Goal: Contribute content: Contribute content

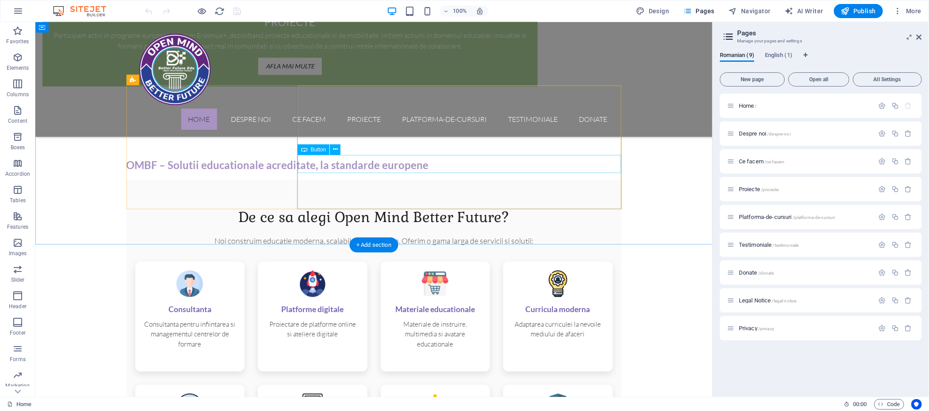
scroll to position [2398, 0]
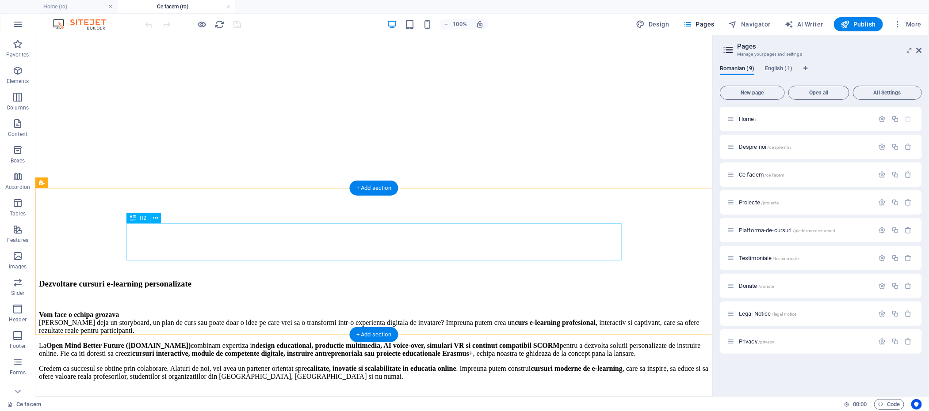
scroll to position [1708, 0]
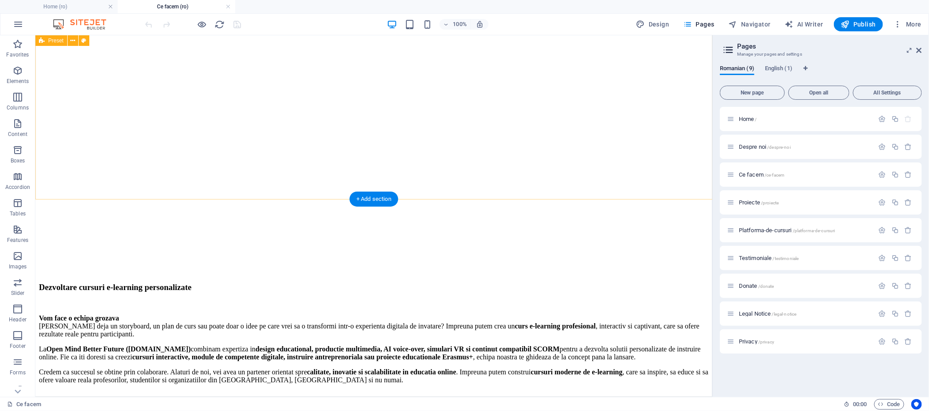
click at [373, 197] on div "+ Add section" at bounding box center [373, 199] width 49 height 15
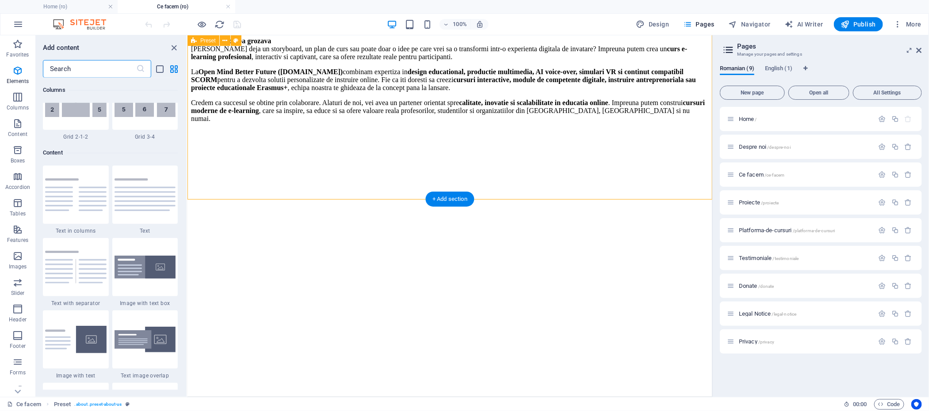
scroll to position [1546, 0]
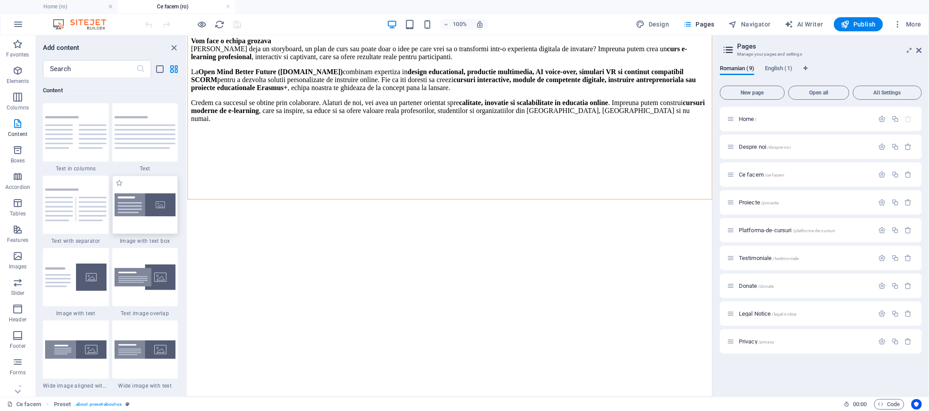
click at [141, 206] on img at bounding box center [144, 205] width 61 height 23
select select "rem"
select select "px"
select select "preset-text-with-image-v4-boxed"
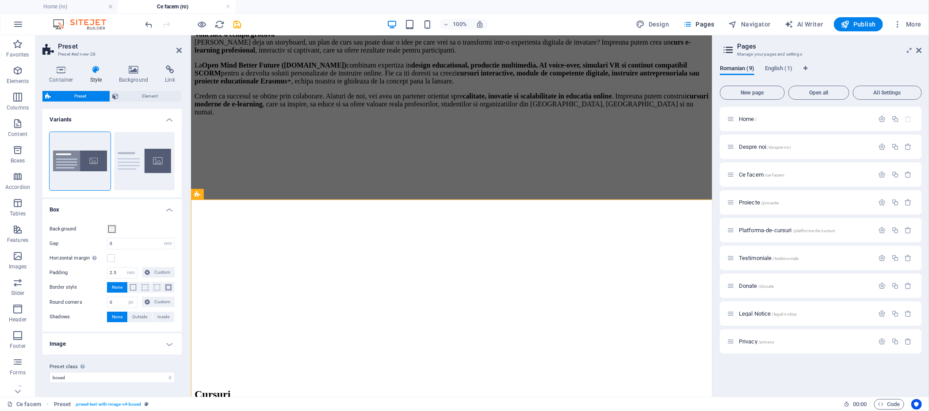
click at [141, 206] on h4 "Box" at bounding box center [111, 207] width 139 height 16
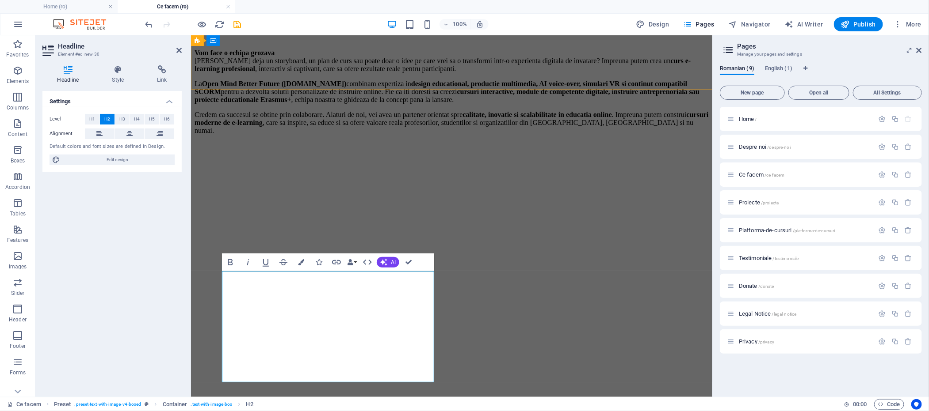
scroll to position [1707, 0]
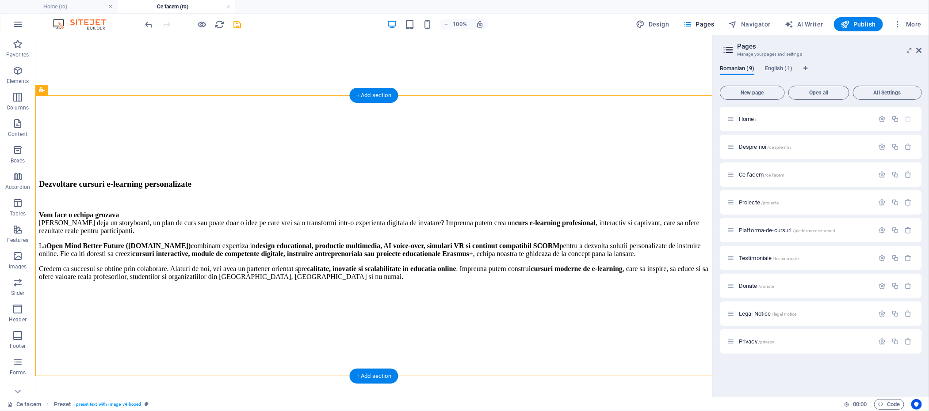
scroll to position [1812, 0]
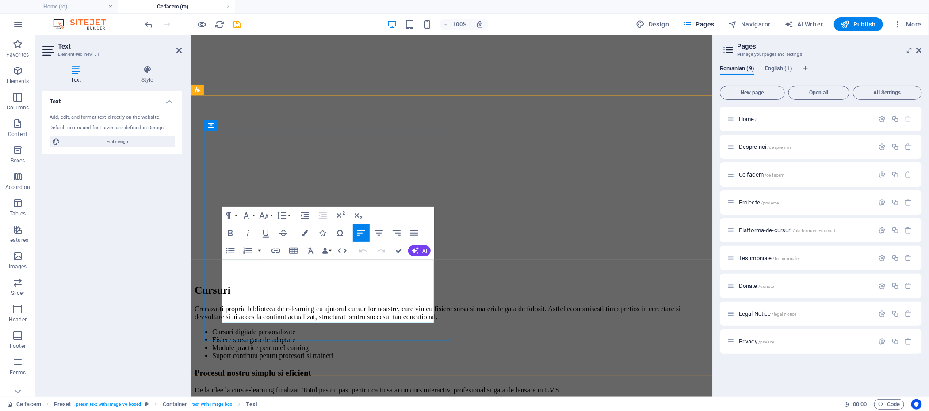
drag, startPoint x: 237, startPoint y: 283, endPoint x: 264, endPoint y: 293, distance: 29.2
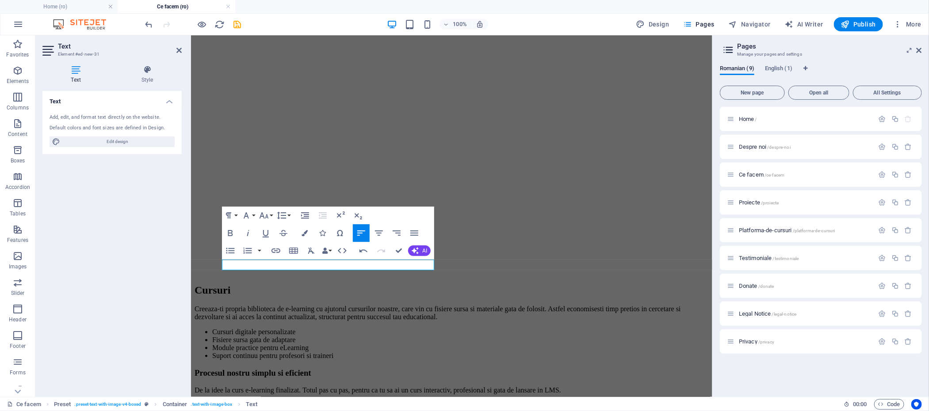
drag, startPoint x: 395, startPoint y: 266, endPoint x: 359, endPoint y: 297, distance: 47.3
click at [190, 265] on html "Skip to main content Home Despre noi Ce facem Proiecte Platforma-de-cursuri Tes…" at bounding box center [450, 376] width 521 height 4309
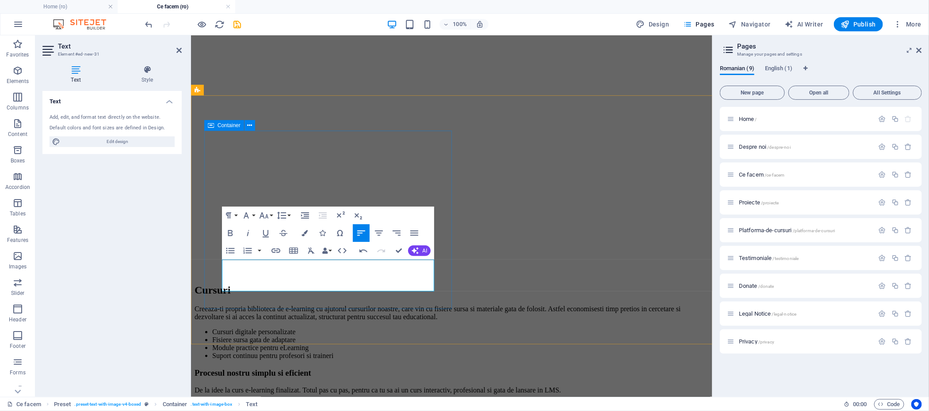
drag, startPoint x: 405, startPoint y: 263, endPoint x: 213, endPoint y: 265, distance: 191.8
click at [250, 214] on icon "button" at bounding box center [246, 215] width 11 height 11
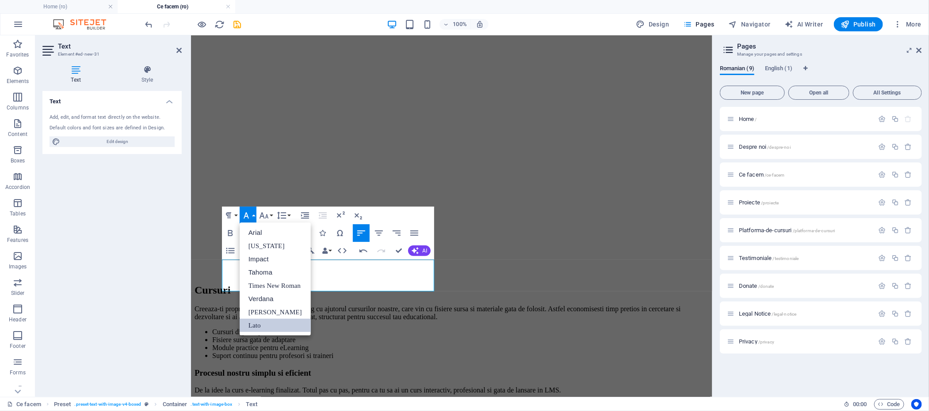
scroll to position [0, 0]
click at [250, 214] on icon "button" at bounding box center [246, 215] width 11 height 11
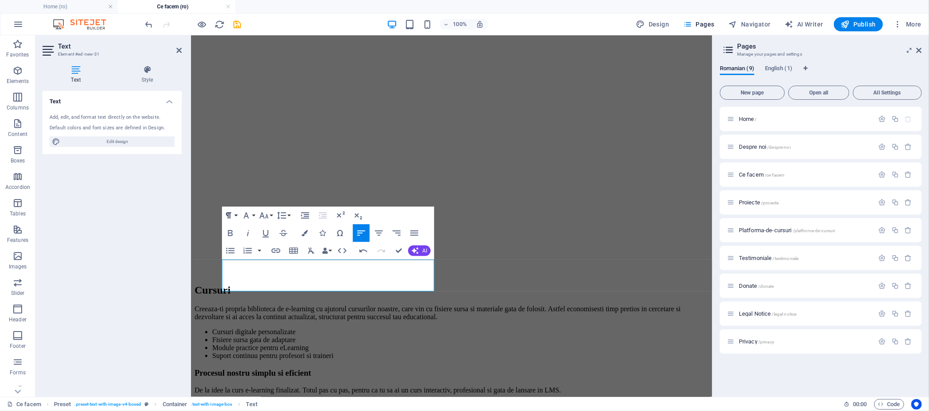
click at [237, 214] on button "Paragraph Format" at bounding box center [230, 216] width 17 height 18
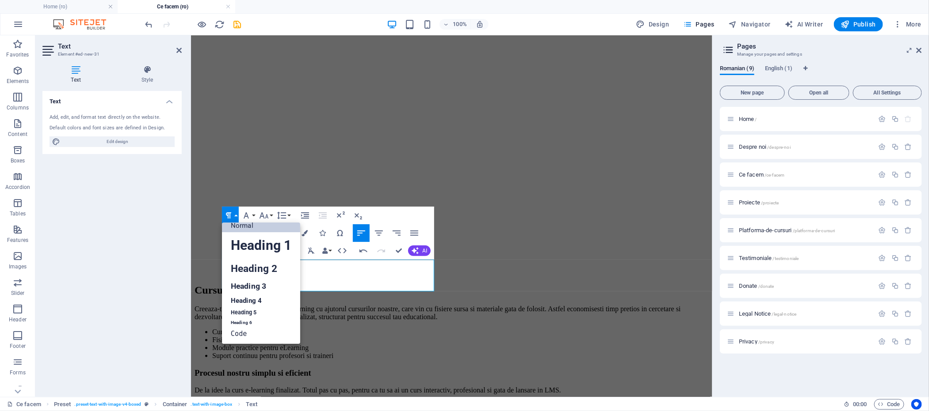
scroll to position [7, 0]
click at [251, 283] on link "Heading 3" at bounding box center [261, 286] width 78 height 15
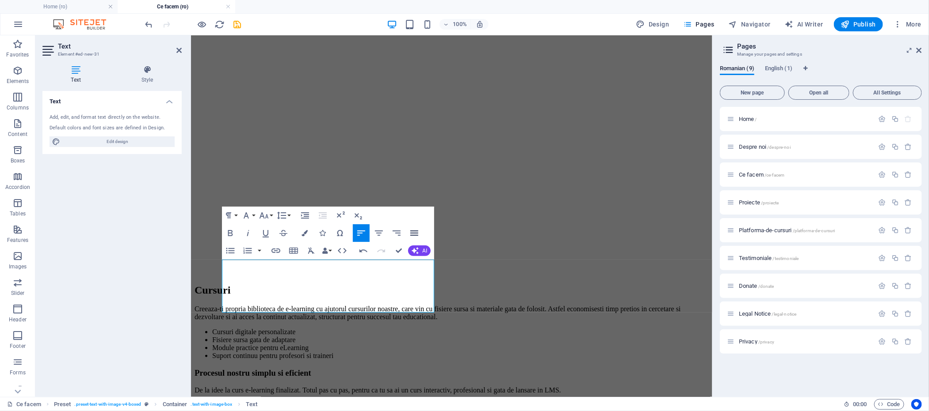
click at [411, 234] on icon "button" at bounding box center [414, 233] width 11 height 11
click at [381, 236] on icon "button" at bounding box center [378, 233] width 11 height 11
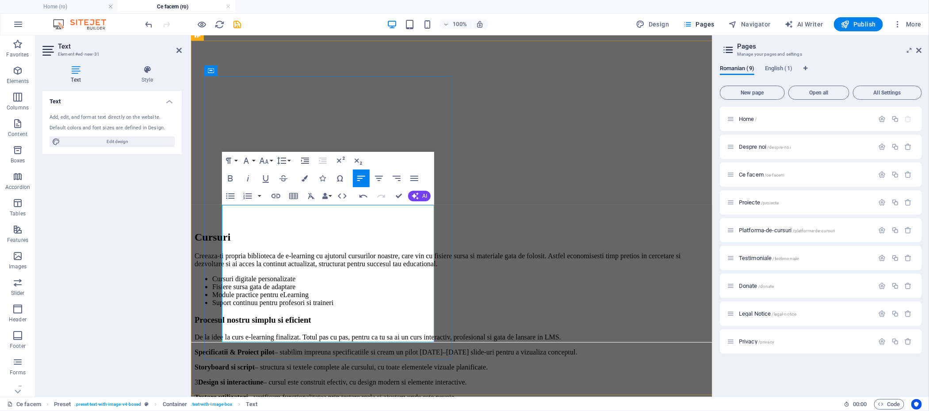
scroll to position [1867, 0]
drag, startPoint x: 224, startPoint y: 252, endPoint x: 376, endPoint y: 346, distance: 179.1
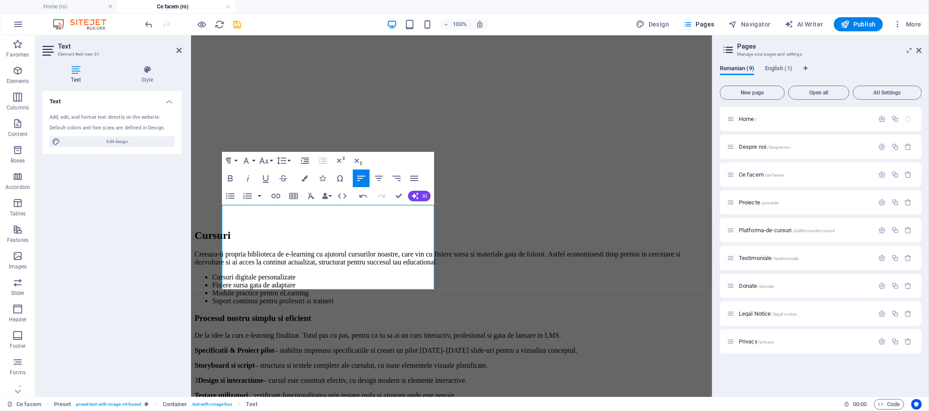
click at [160, 286] on div "Text Add, edit, and format text directly on the website. Default colors and fon…" at bounding box center [111, 240] width 139 height 299
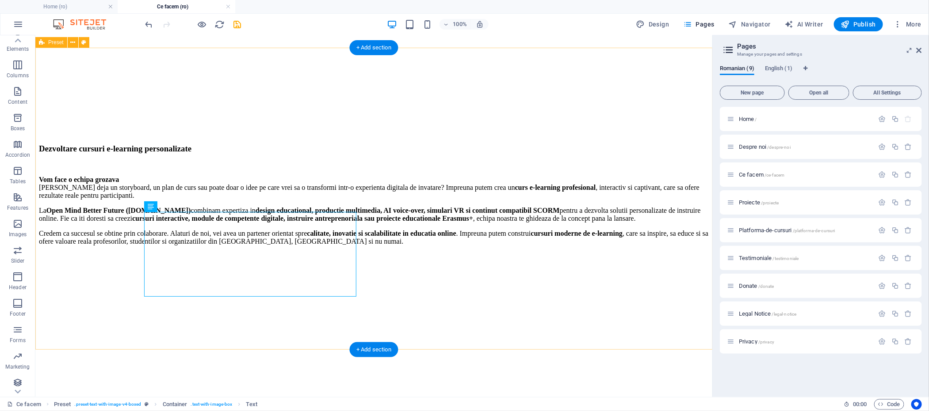
scroll to position [1860, 0]
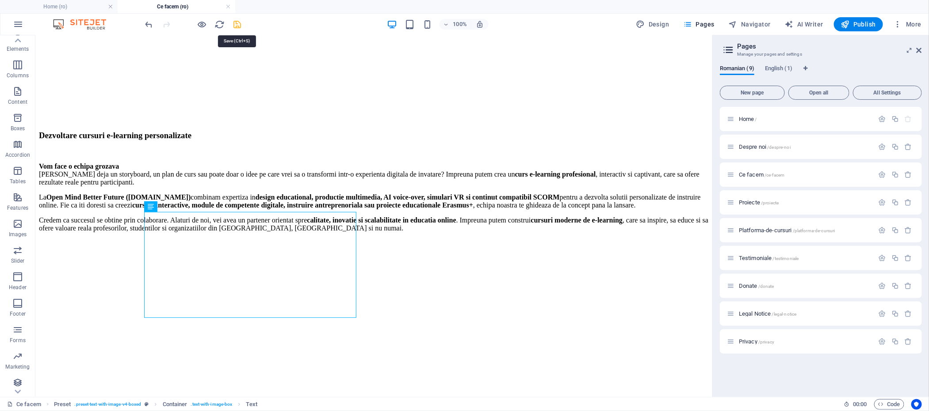
click at [237, 22] on icon "save" at bounding box center [237, 24] width 10 height 10
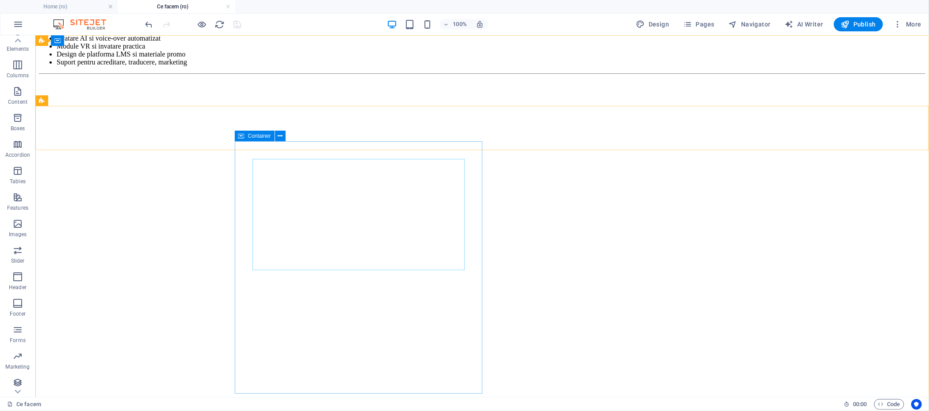
scroll to position [1805, 0]
click at [754, 22] on span "Navigator" at bounding box center [749, 24] width 42 height 9
select select "16616427-ro"
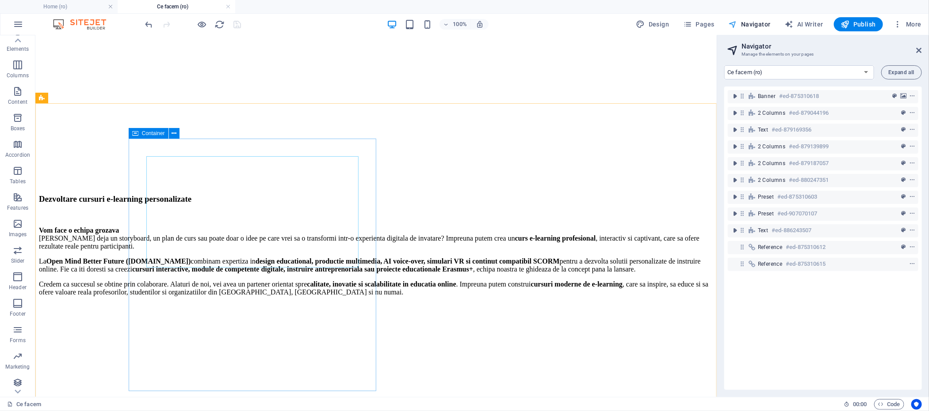
click at [754, 22] on span "Navigator" at bounding box center [749, 24] width 42 height 9
click at [910, 28] on span "More" at bounding box center [907, 24] width 28 height 9
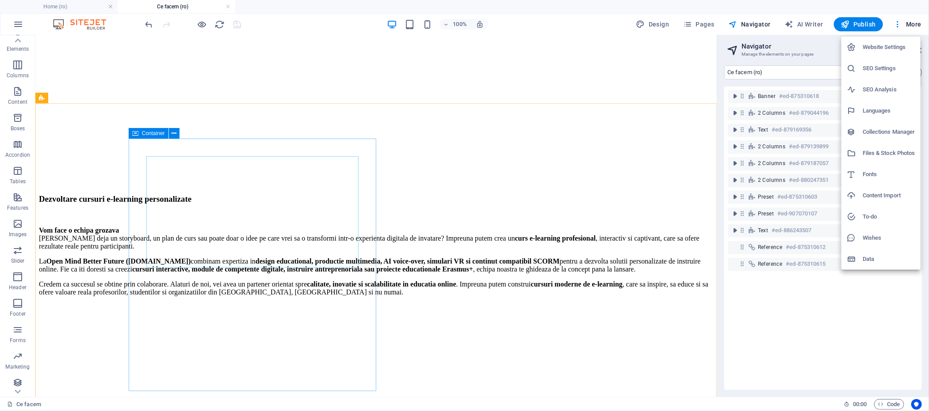
click at [103, 190] on div at bounding box center [464, 205] width 929 height 411
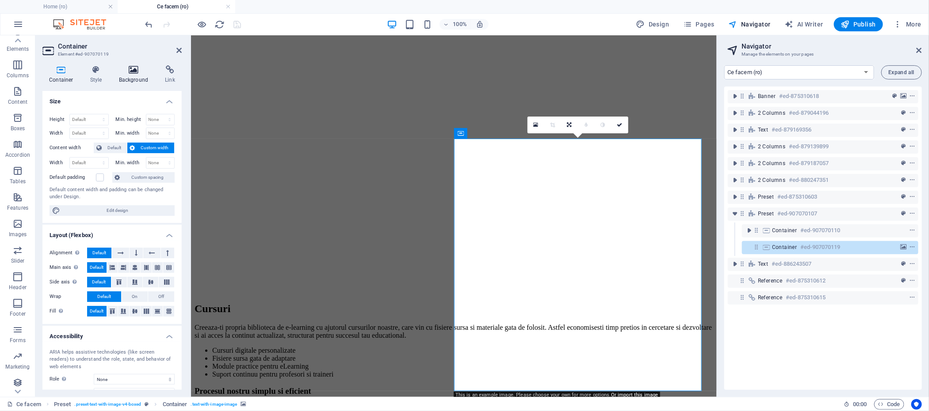
click at [126, 66] on icon at bounding box center [133, 69] width 43 height 9
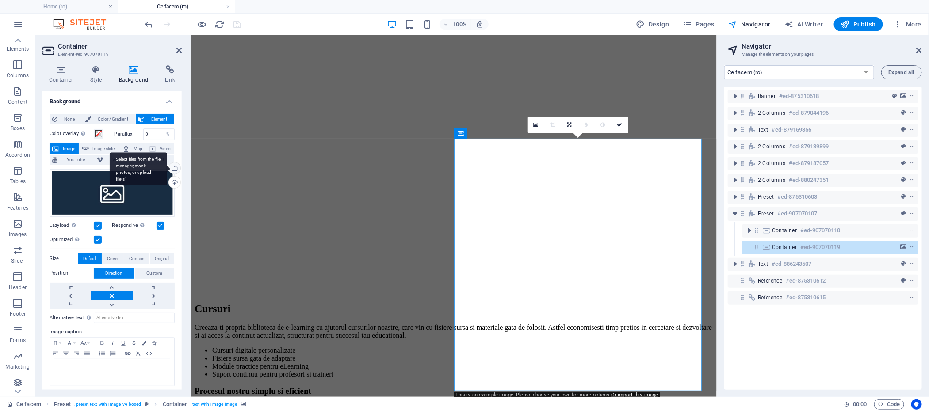
click at [174, 165] on div "Select files from the file manager, stock photos, or upload file(s)" at bounding box center [173, 169] width 13 height 13
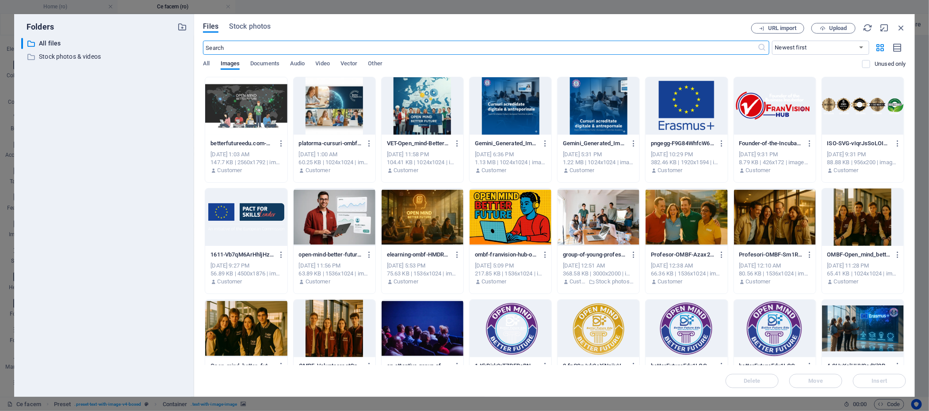
scroll to position [1783, 0]
click at [837, 26] on span "Upload" at bounding box center [838, 28] width 18 height 5
click at [844, 26] on span "Upload" at bounding box center [838, 28] width 18 height 5
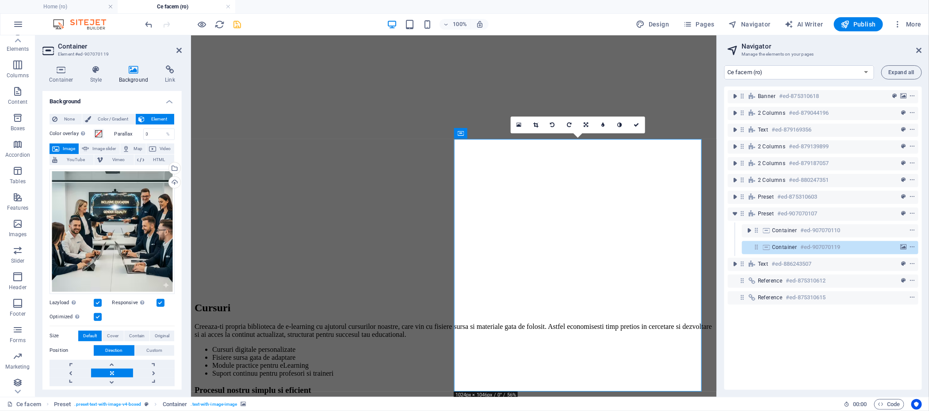
scroll to position [1805, 0]
click at [638, 128] on link at bounding box center [636, 125] width 17 height 17
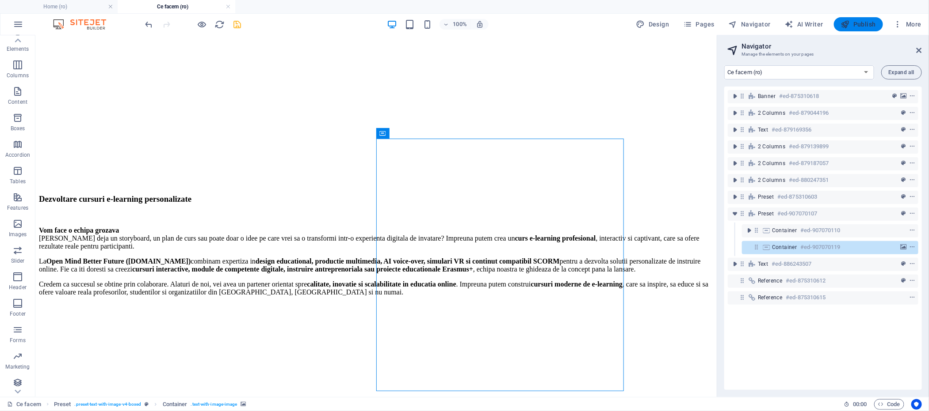
click at [859, 22] on span "Publish" at bounding box center [858, 24] width 35 height 9
